Goal: Task Accomplishment & Management: Use online tool/utility

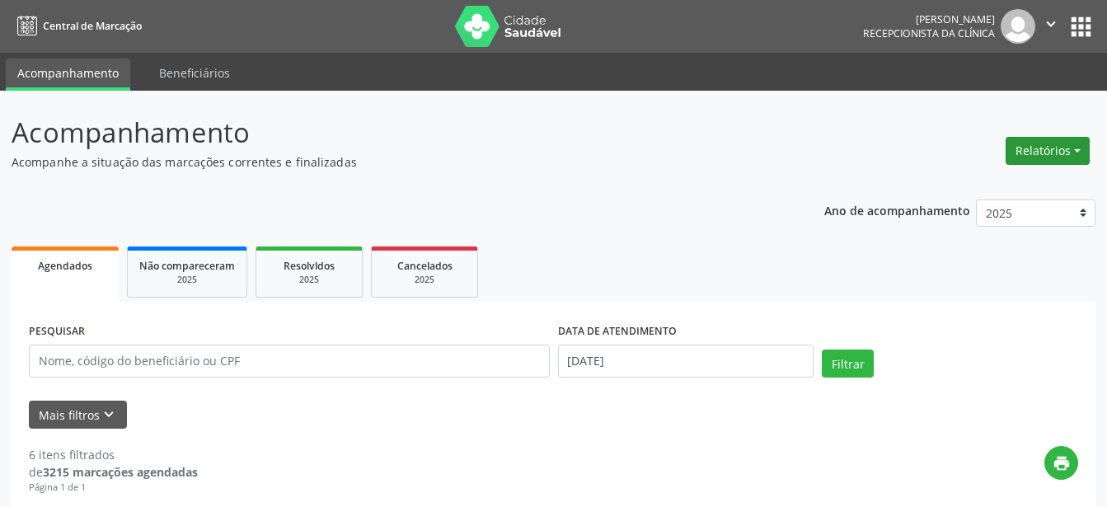
click at [1076, 146] on button "Relatórios" at bounding box center [1048, 151] width 84 height 28
click at [976, 191] on link "Agendamentos" at bounding box center [1001, 186] width 177 height 23
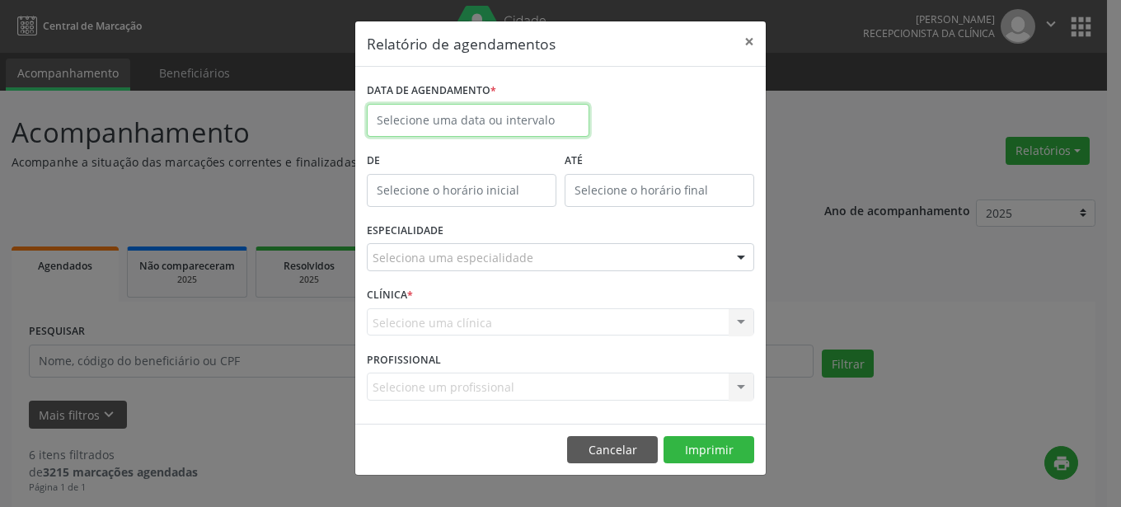
click at [448, 122] on input "text" at bounding box center [478, 120] width 223 height 33
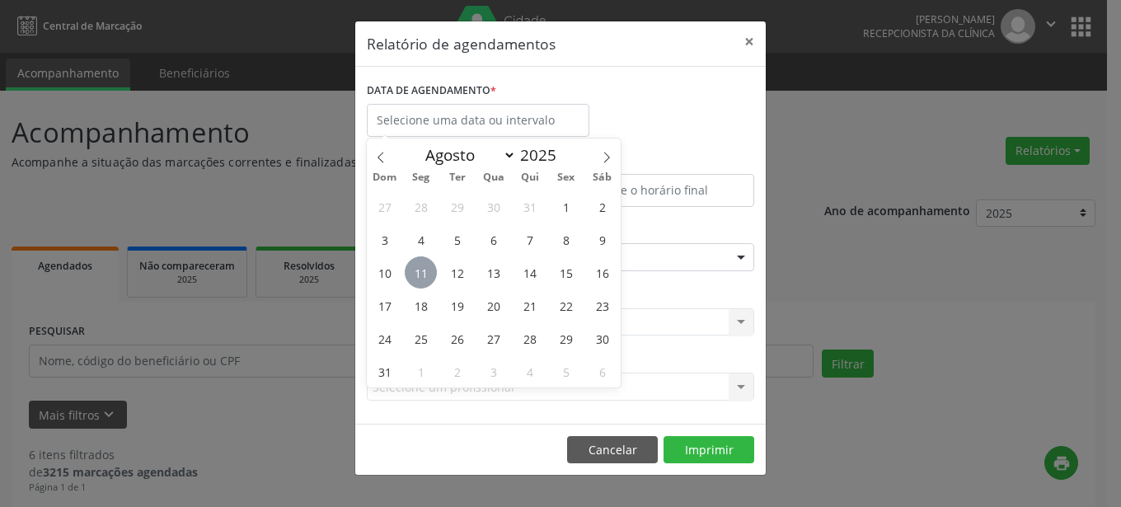
click at [425, 278] on span "11" at bounding box center [421, 272] width 32 height 32
type input "[DATE]"
click at [416, 274] on span "11" at bounding box center [421, 272] width 32 height 32
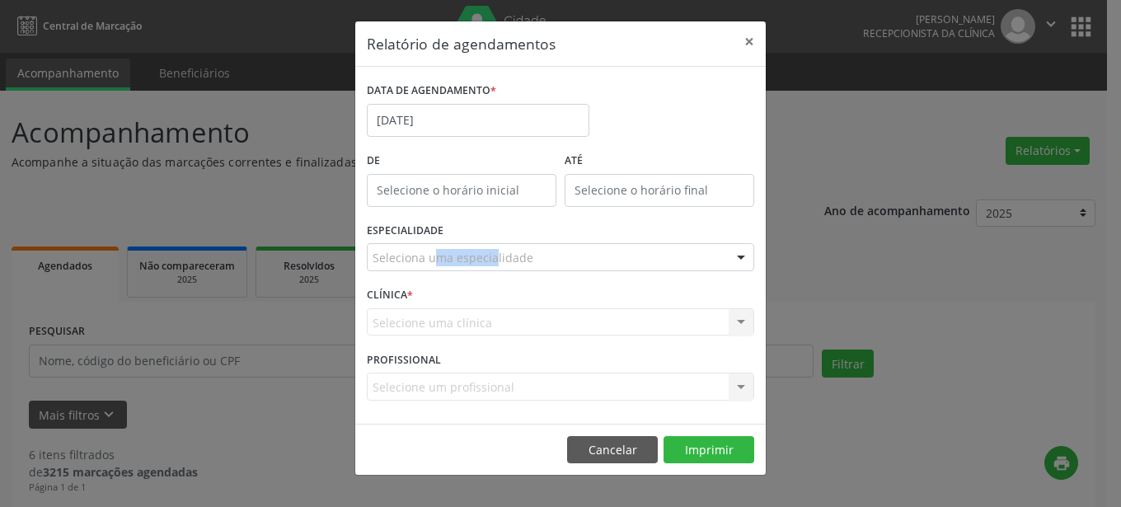
click at [416, 274] on div "ESPECIALIDADE Seleciona uma especialidade Todas as especialidades Alergologia A…" at bounding box center [561, 250] width 396 height 64
click at [631, 254] on div "Seleciona uma especialidade" at bounding box center [560, 257] width 387 height 28
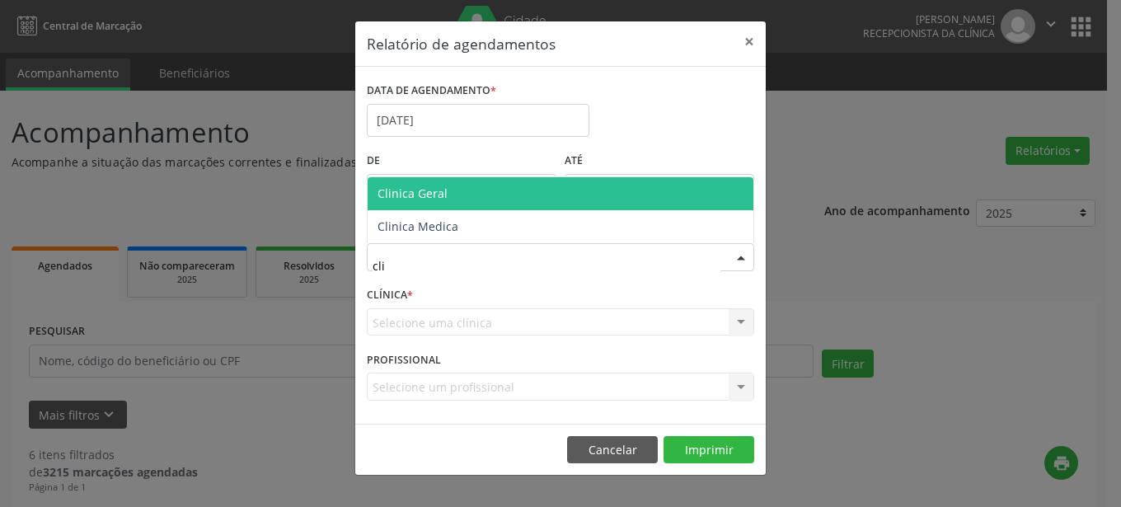
type input "clin"
click at [469, 196] on span "Clinica Geral" at bounding box center [561, 193] width 386 height 33
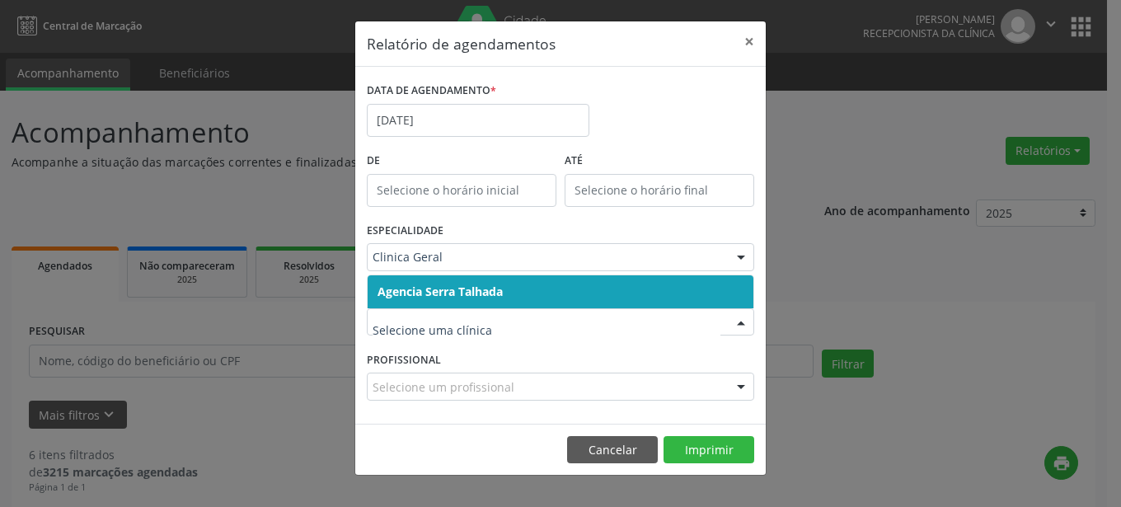
click at [740, 325] on div at bounding box center [741, 323] width 25 height 28
click at [563, 289] on span "Agencia Serra Talhada" at bounding box center [561, 291] width 386 height 33
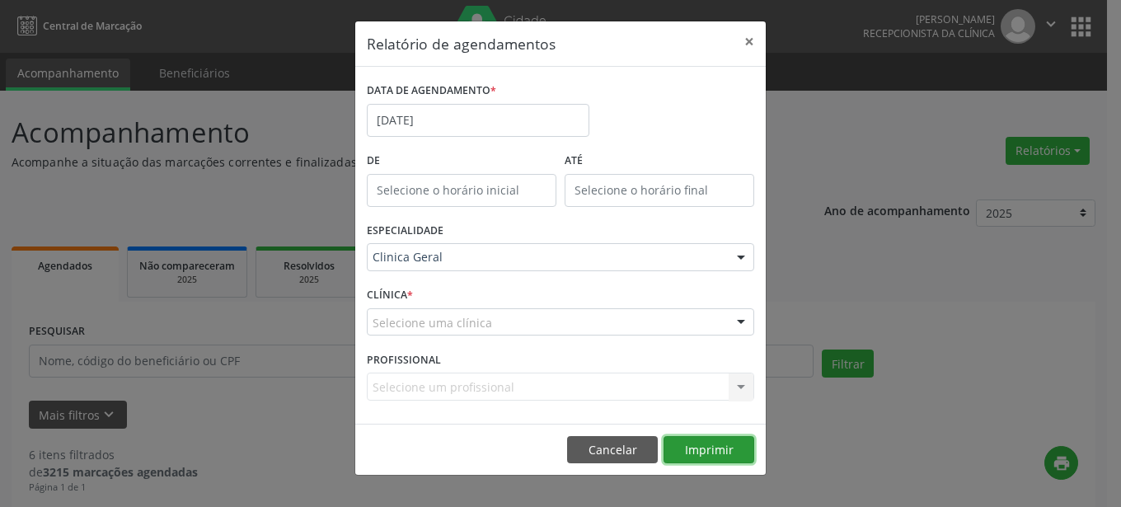
click at [715, 452] on button "Imprimir" at bounding box center [709, 450] width 91 height 28
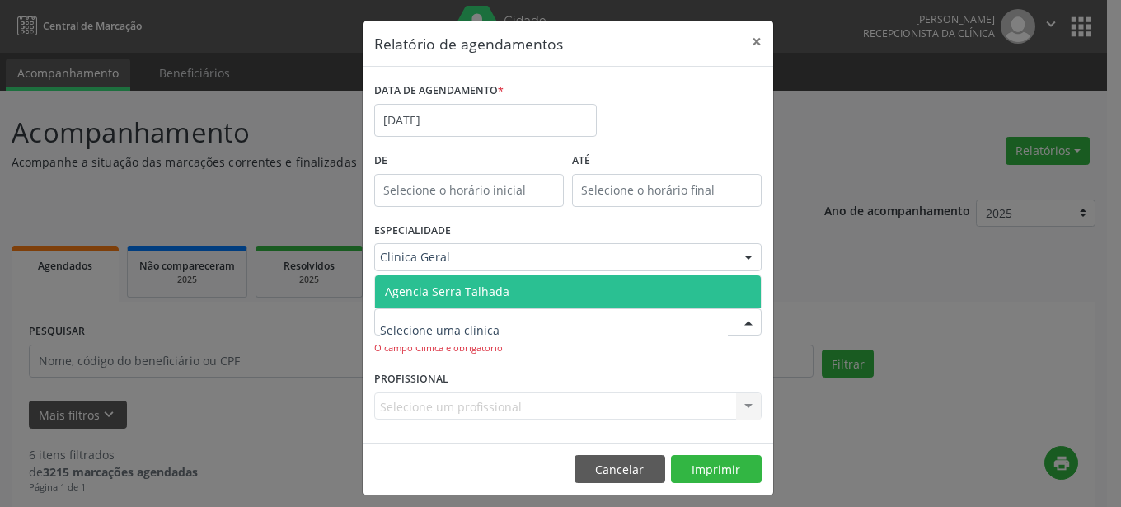
click at [737, 321] on div at bounding box center [748, 323] width 25 height 28
click at [623, 303] on span "Agencia Serra Talhada" at bounding box center [568, 291] width 386 height 33
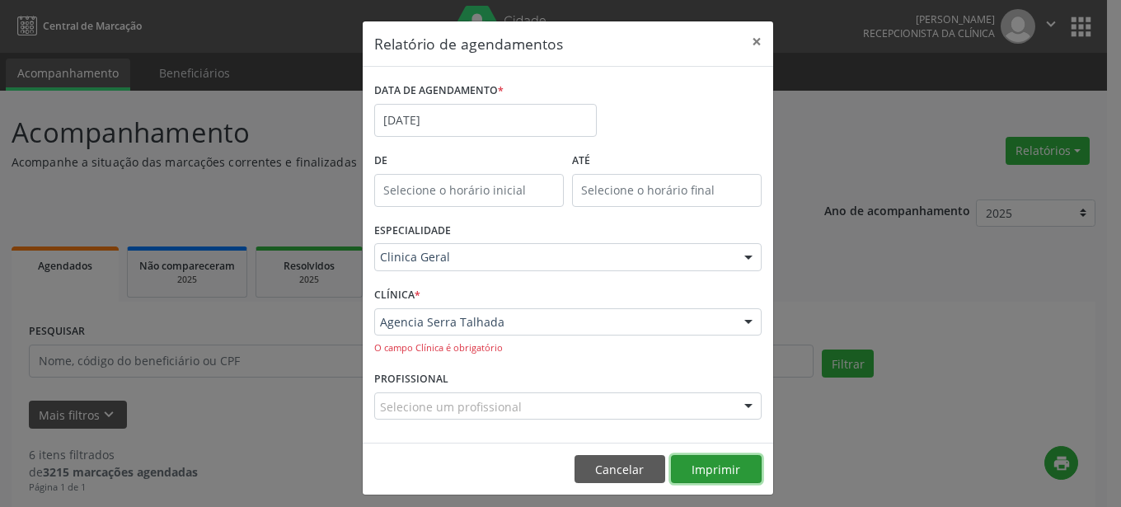
click at [696, 472] on button "Imprimir" at bounding box center [716, 469] width 91 height 28
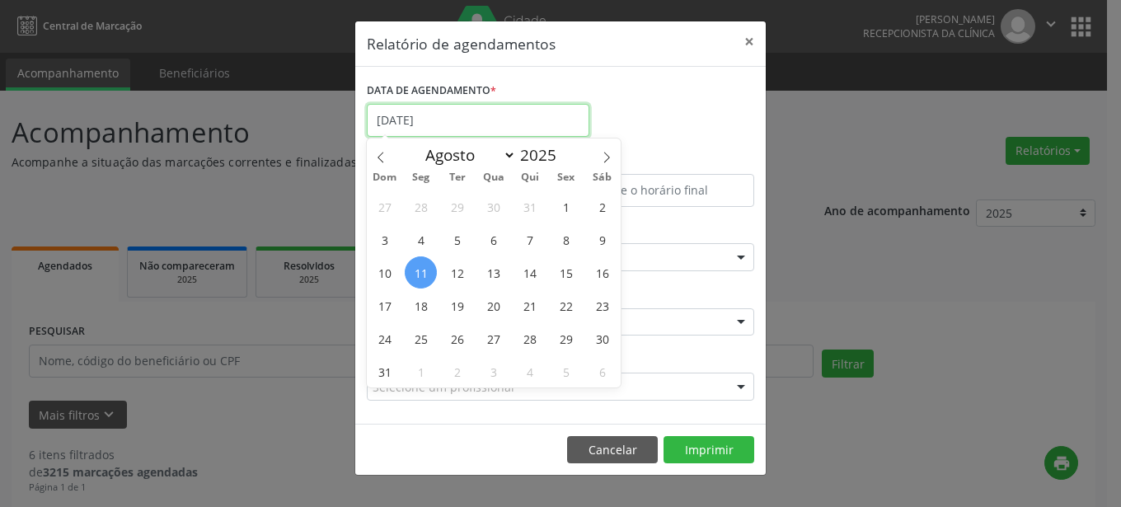
click at [438, 117] on input "[DATE]" at bounding box center [478, 120] width 223 height 33
click at [457, 276] on span "12" at bounding box center [457, 272] width 32 height 32
type input "[DATE]"
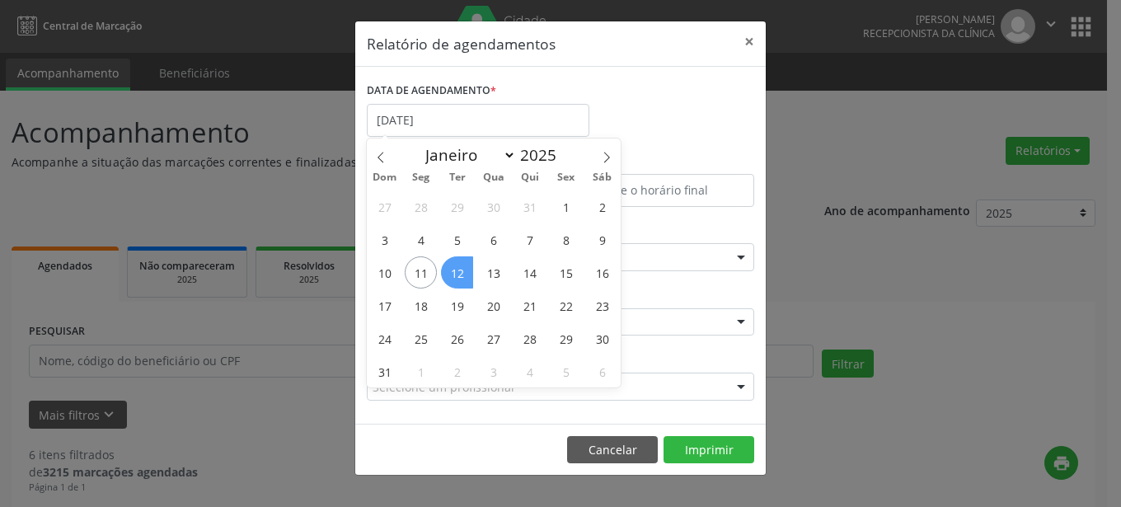
click at [457, 276] on span "12" at bounding box center [457, 272] width 32 height 32
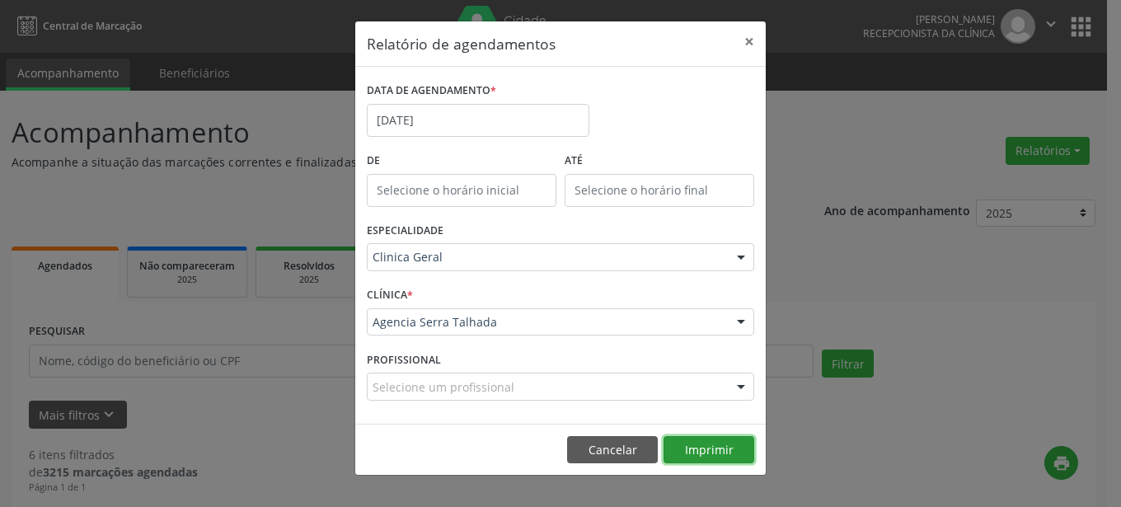
click at [702, 448] on button "Imprimir" at bounding box center [709, 450] width 91 height 28
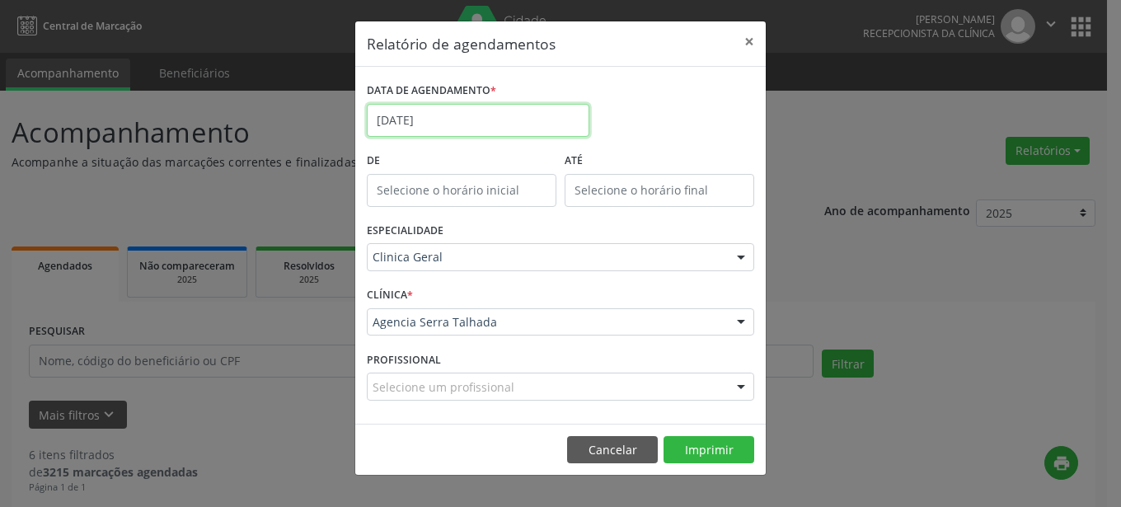
click at [485, 123] on input "[DATE]" at bounding box center [478, 120] width 223 height 33
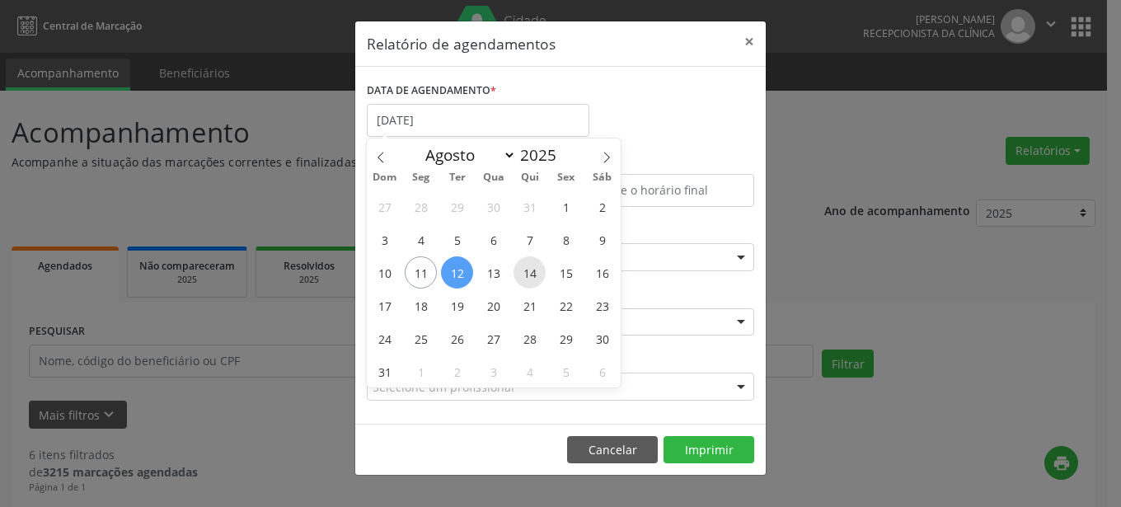
click at [536, 270] on span "14" at bounding box center [530, 272] width 32 height 32
type input "[DATE]"
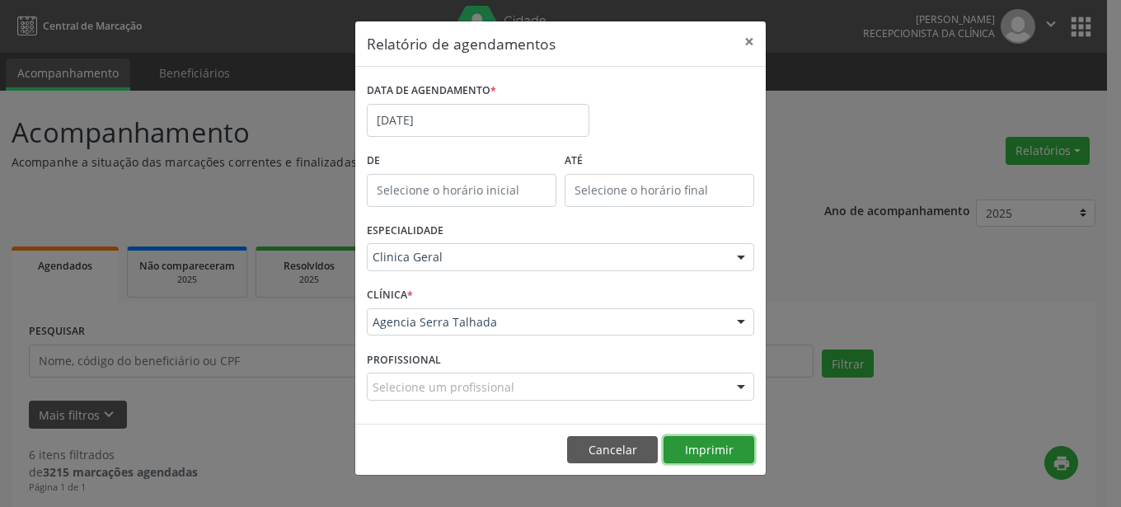
click at [705, 457] on button "Imprimir" at bounding box center [709, 450] width 91 height 28
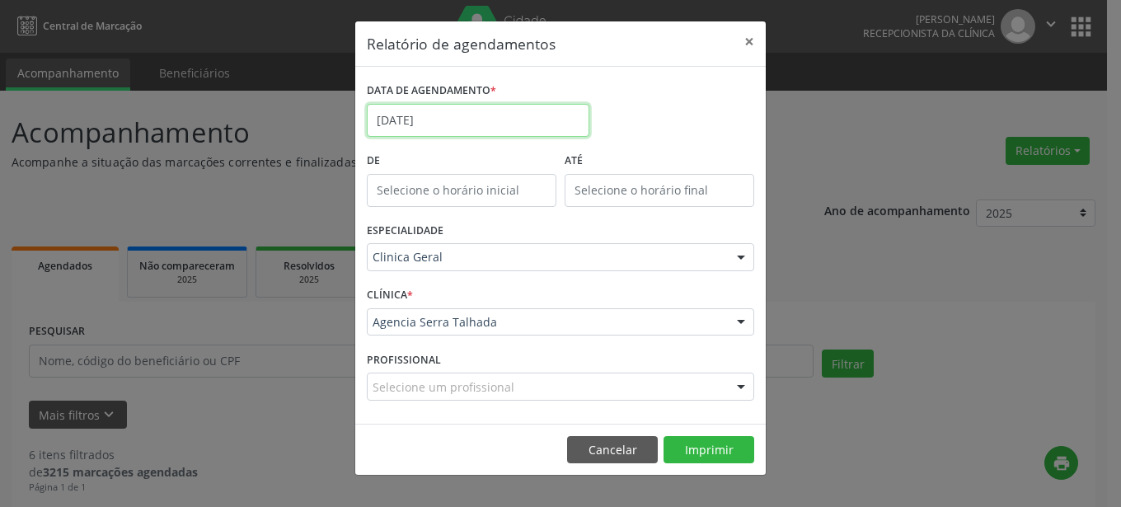
click at [464, 120] on input "[DATE]" at bounding box center [478, 120] width 223 height 33
click at [712, 89] on div "DATA DE AGENDAMENTO * [DATE]" at bounding box center [561, 113] width 396 height 70
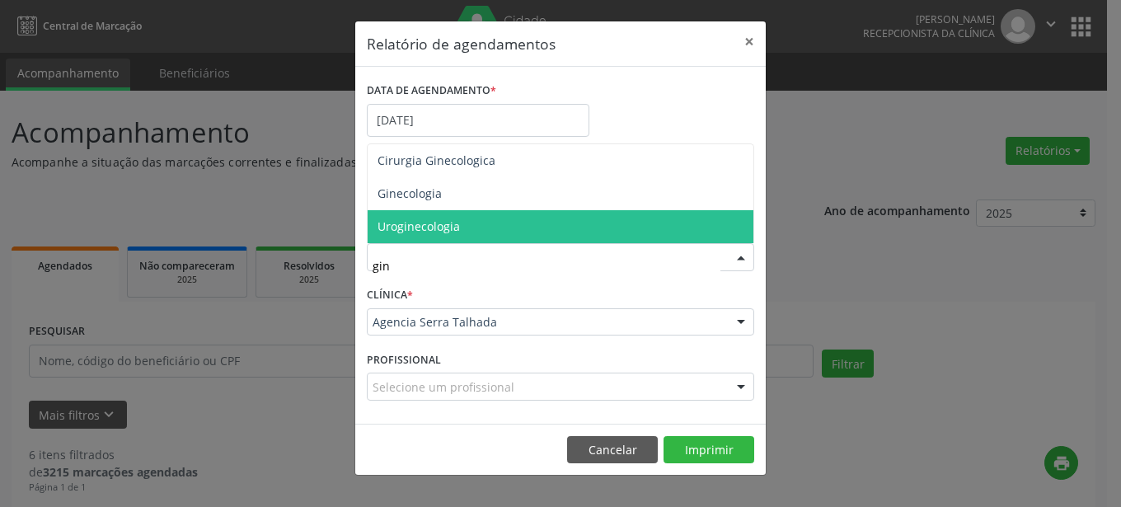
type input "gine"
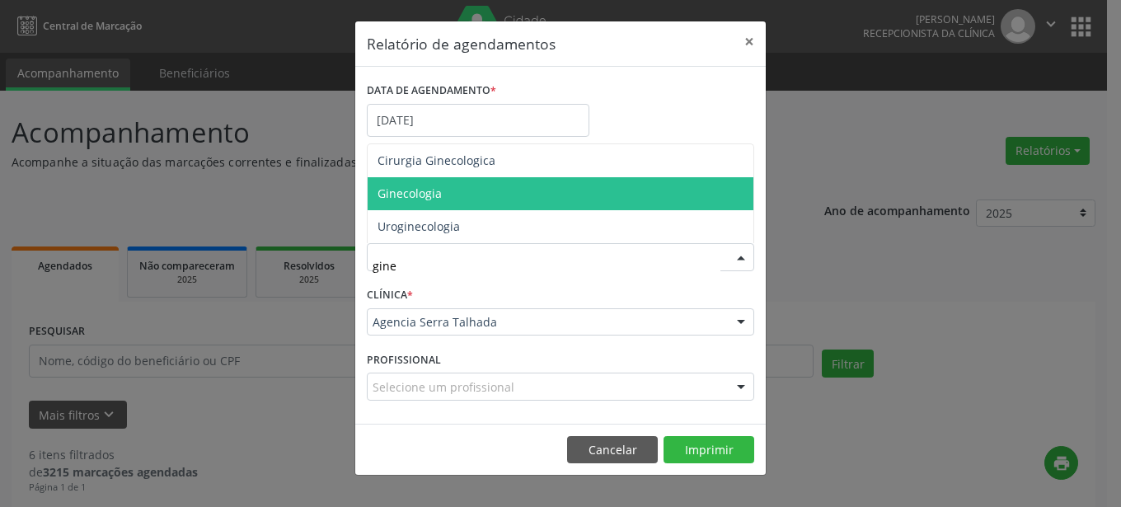
click at [458, 192] on span "Ginecologia" at bounding box center [561, 193] width 386 height 33
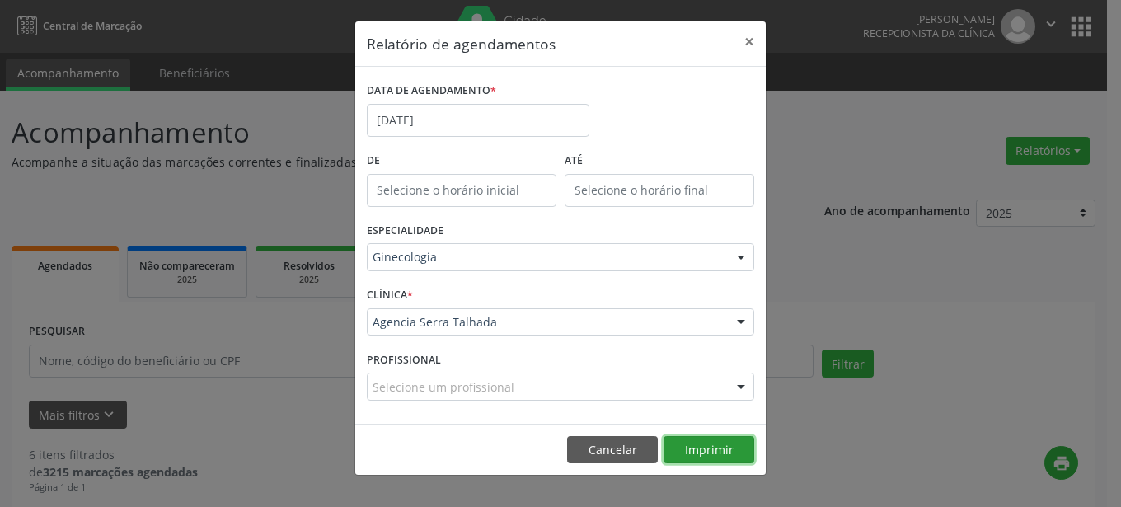
click at [709, 451] on button "Imprimir" at bounding box center [709, 450] width 91 height 28
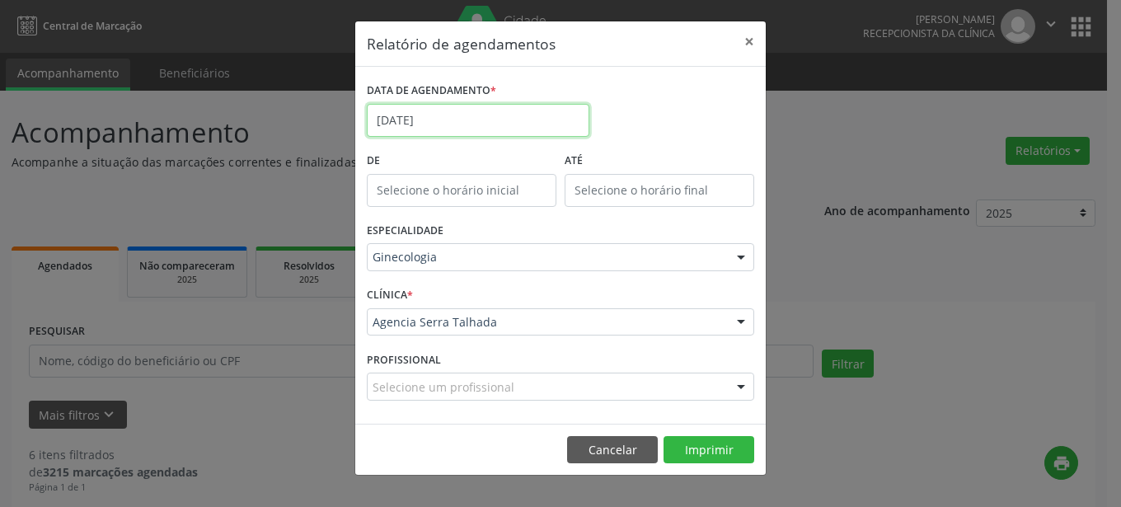
click at [489, 123] on input "[DATE]" at bounding box center [478, 120] width 223 height 33
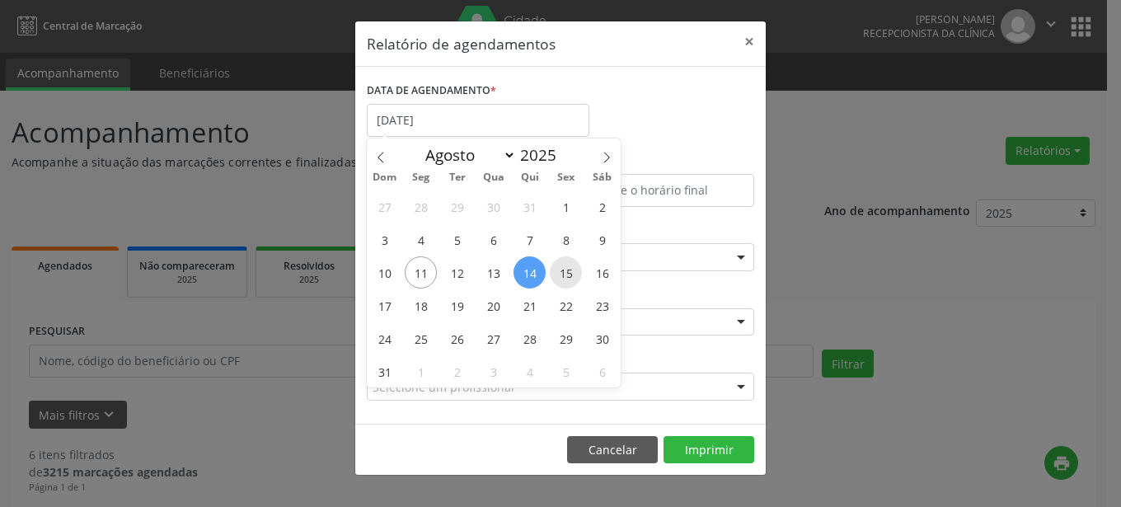
click at [565, 278] on span "15" at bounding box center [566, 272] width 32 height 32
type input "[DATE]"
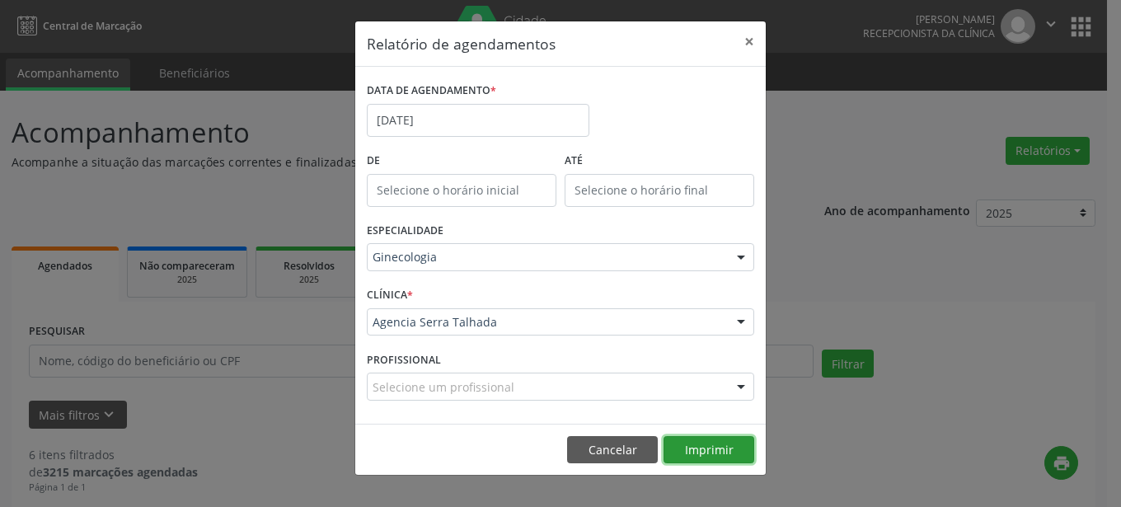
click at [720, 448] on button "Imprimir" at bounding box center [709, 450] width 91 height 28
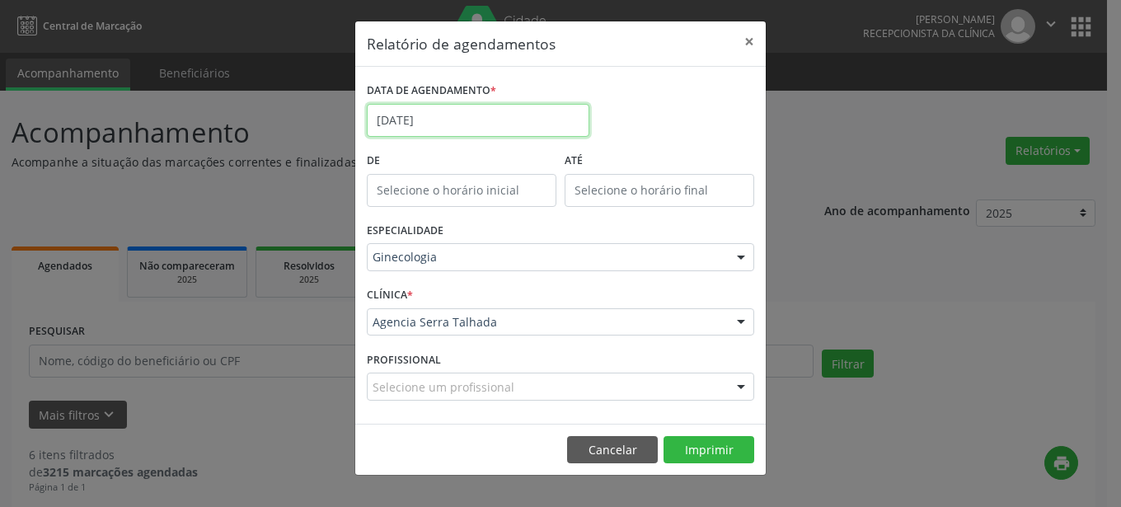
click at [502, 115] on input "[DATE]" at bounding box center [478, 120] width 223 height 33
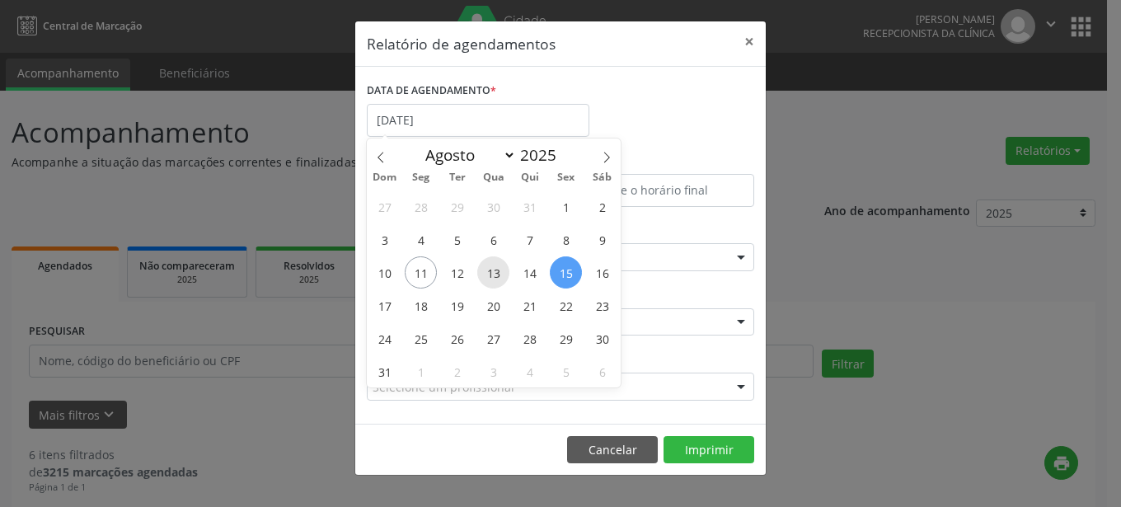
click at [490, 279] on span "13" at bounding box center [493, 272] width 32 height 32
type input "[DATE]"
click at [490, 279] on span "13" at bounding box center [493, 272] width 32 height 32
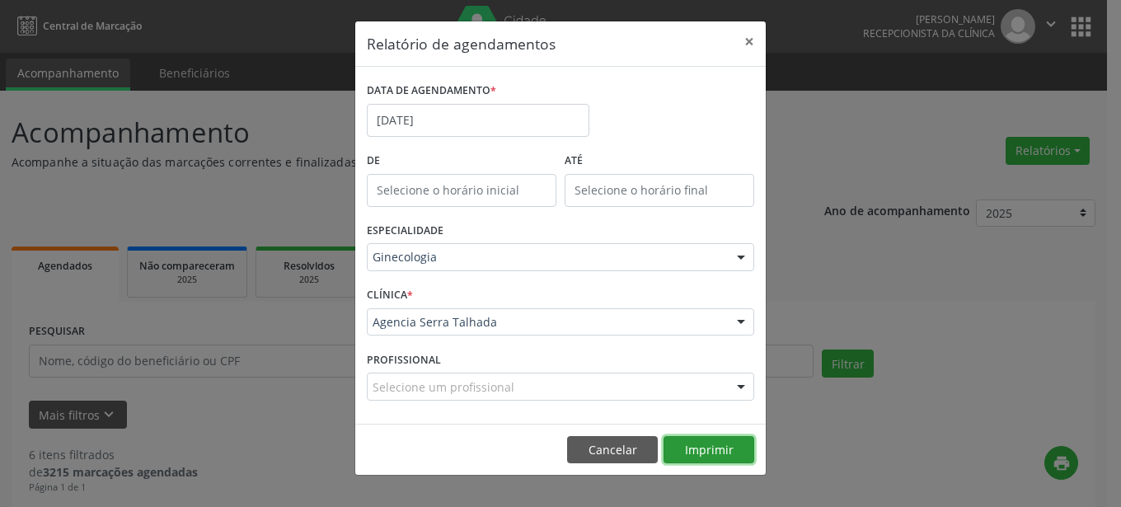
click at [686, 457] on button "Imprimir" at bounding box center [709, 450] width 91 height 28
click at [713, 447] on button "Imprimir" at bounding box center [709, 450] width 91 height 28
drag, startPoint x: 748, startPoint y: 33, endPoint x: 748, endPoint y: 42, distance: 9.1
click at [748, 42] on button "×" at bounding box center [749, 41] width 33 height 40
